Goal: Find specific page/section: Find specific page/section

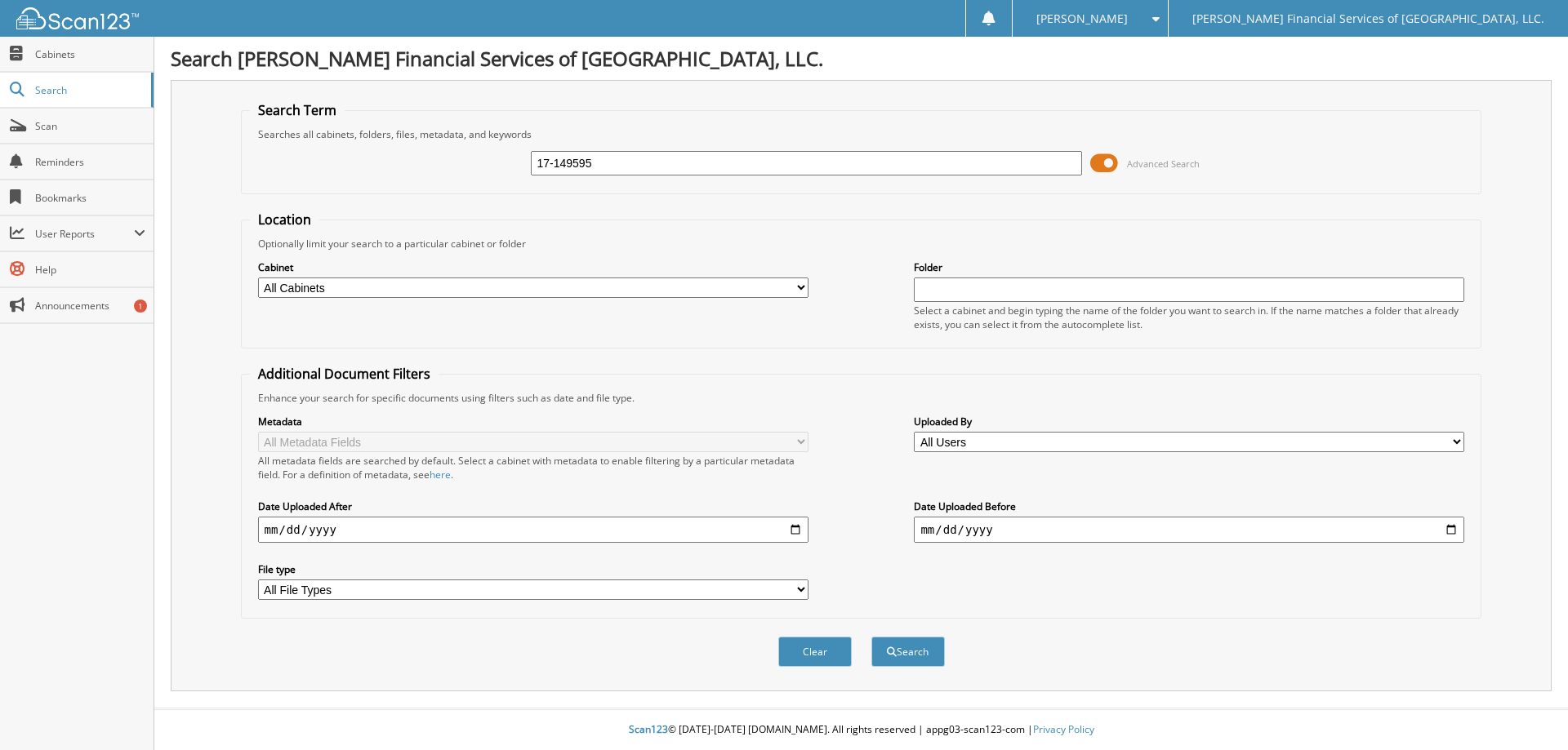
type input "17-149595"
click at [871, 637] on button "Search" at bounding box center [908, 652] width 74 height 30
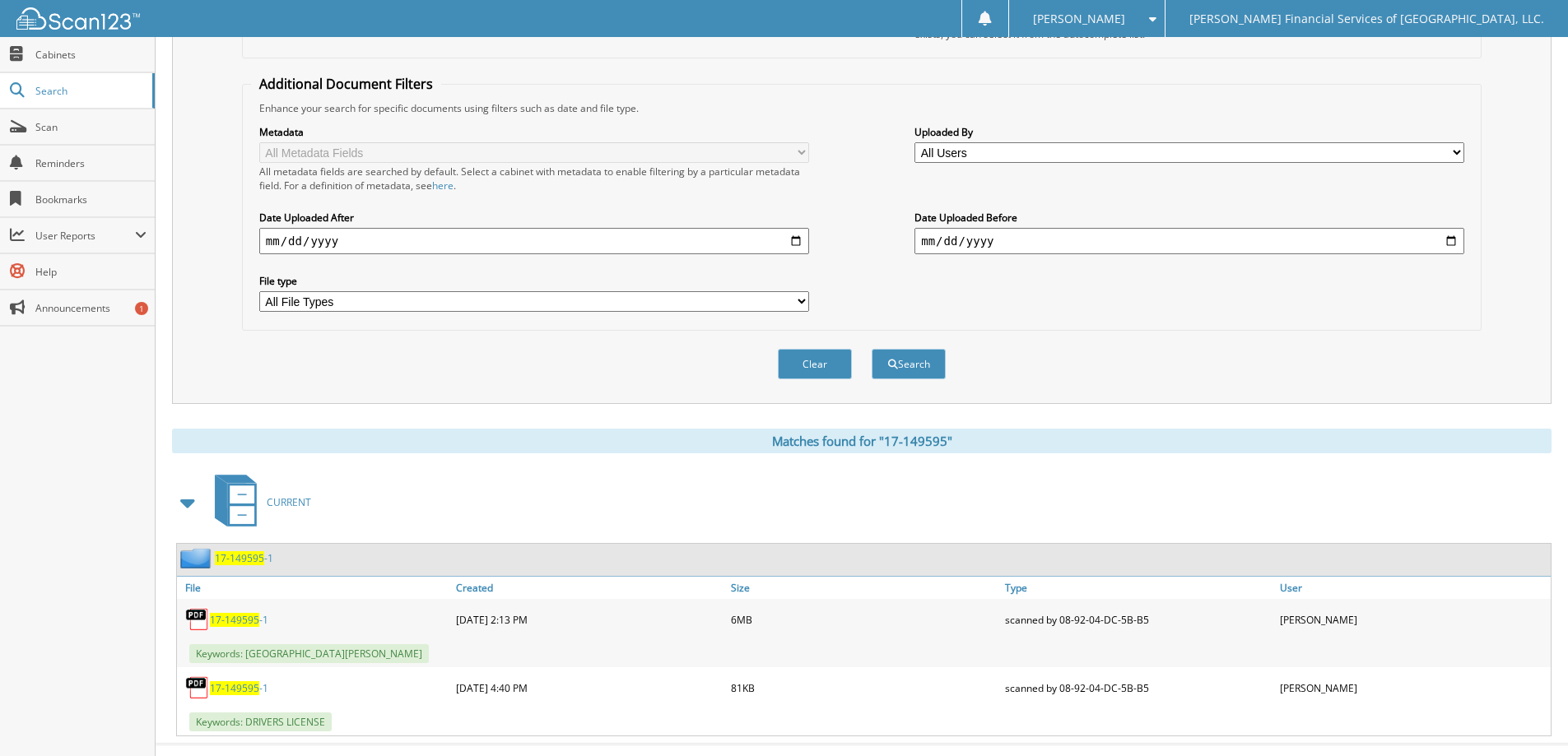
scroll to position [324, 0]
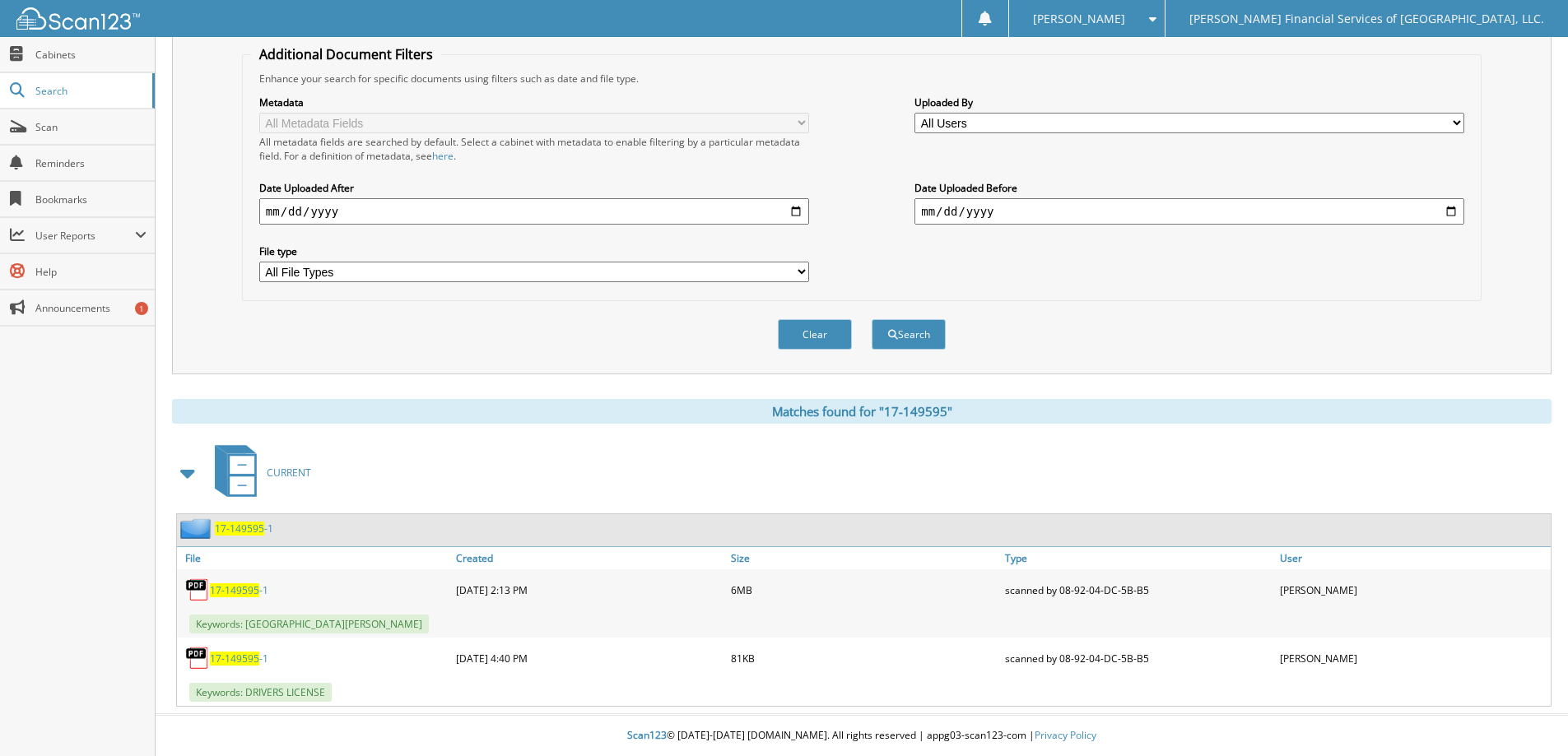
click at [243, 590] on span "17-149595" at bounding box center [234, 590] width 49 height 14
